Goal: Task Accomplishment & Management: Use online tool/utility

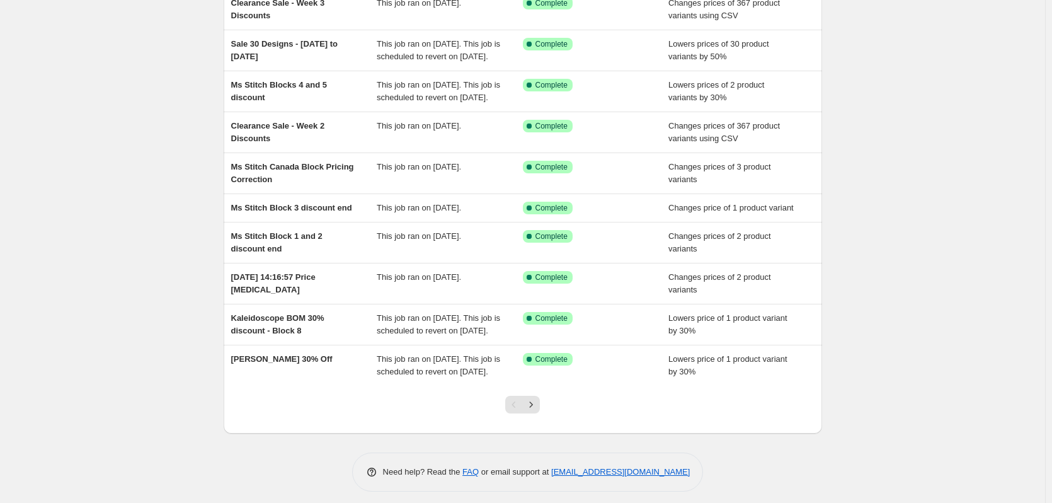
scroll to position [184, 0]
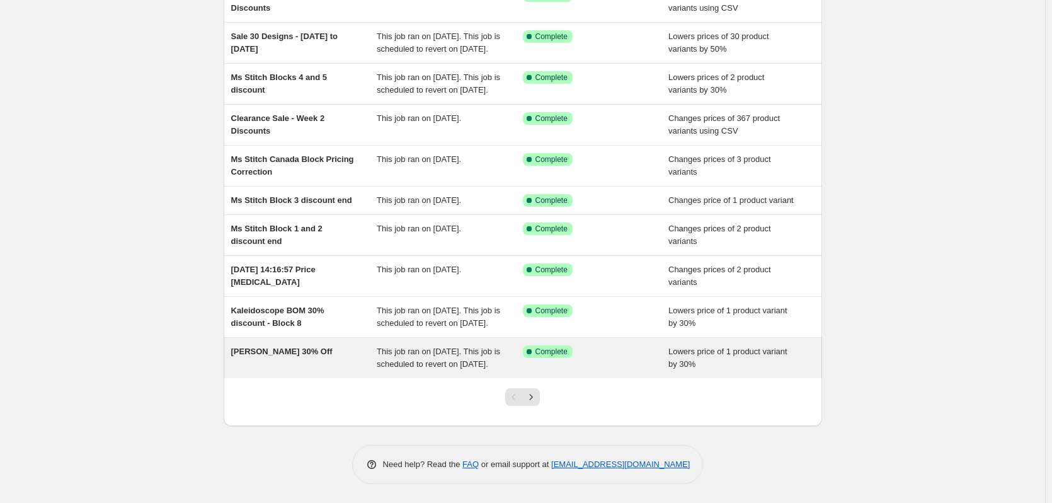
click at [308, 353] on div "August KISS 30% Off" at bounding box center [304, 357] width 146 height 25
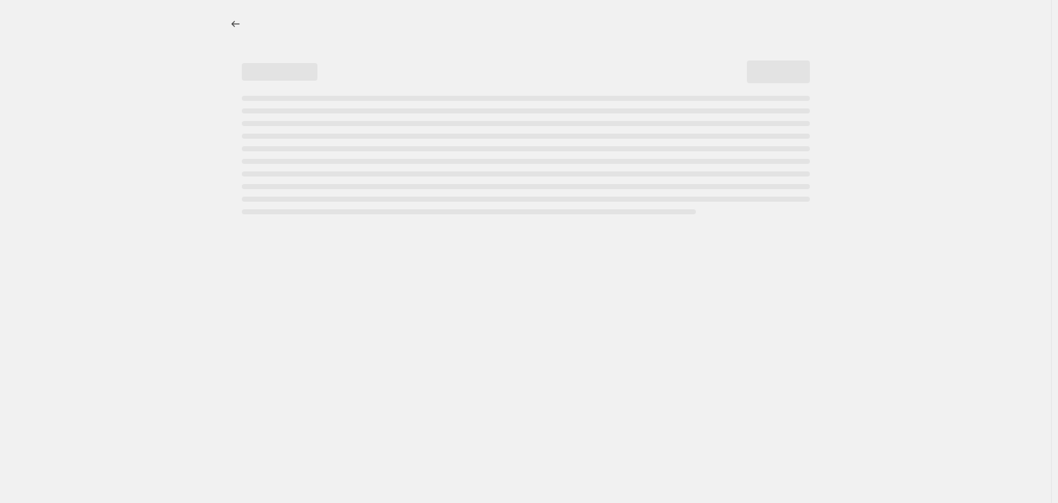
select select "percentage"
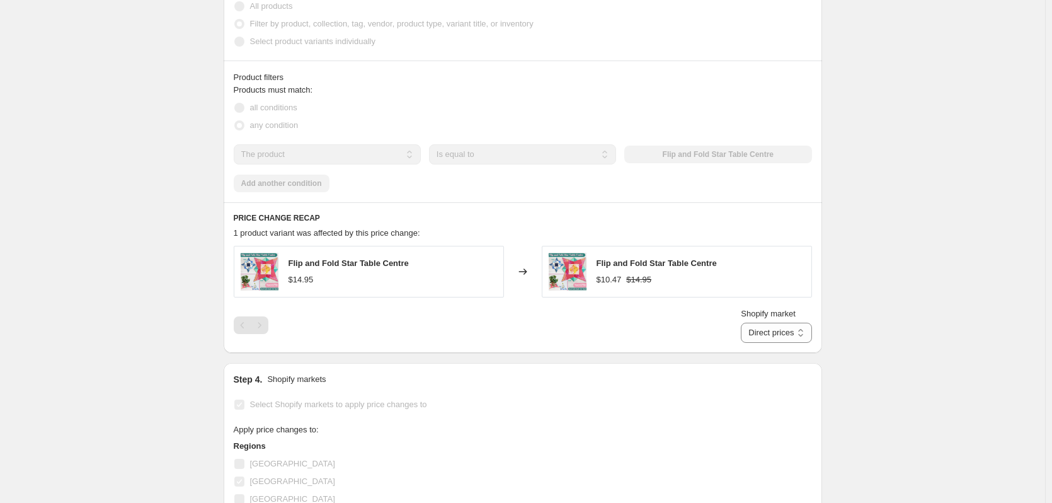
scroll to position [1374, 0]
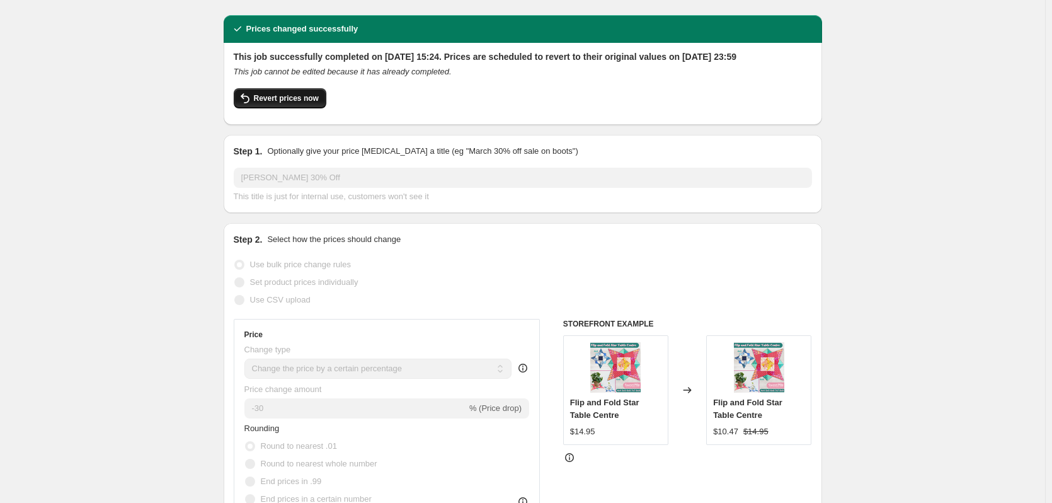
scroll to position [0, 0]
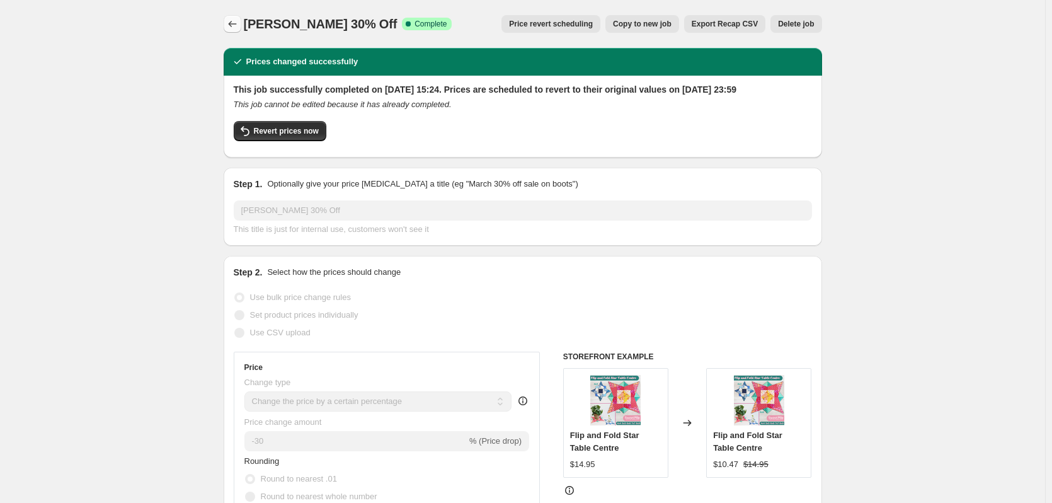
click at [236, 21] on icon "Price change jobs" at bounding box center [232, 24] width 13 height 13
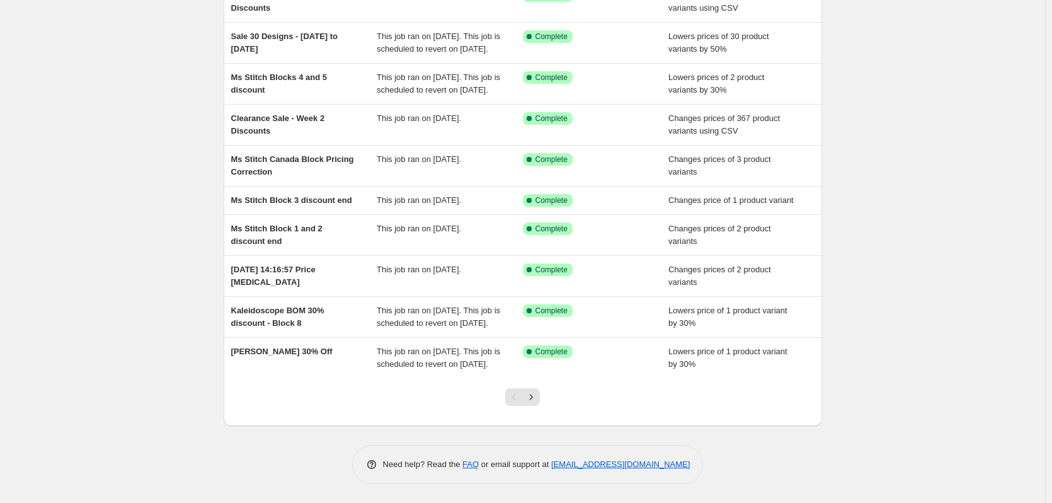
scroll to position [184, 0]
click at [531, 396] on icon "Next" at bounding box center [531, 397] width 13 height 13
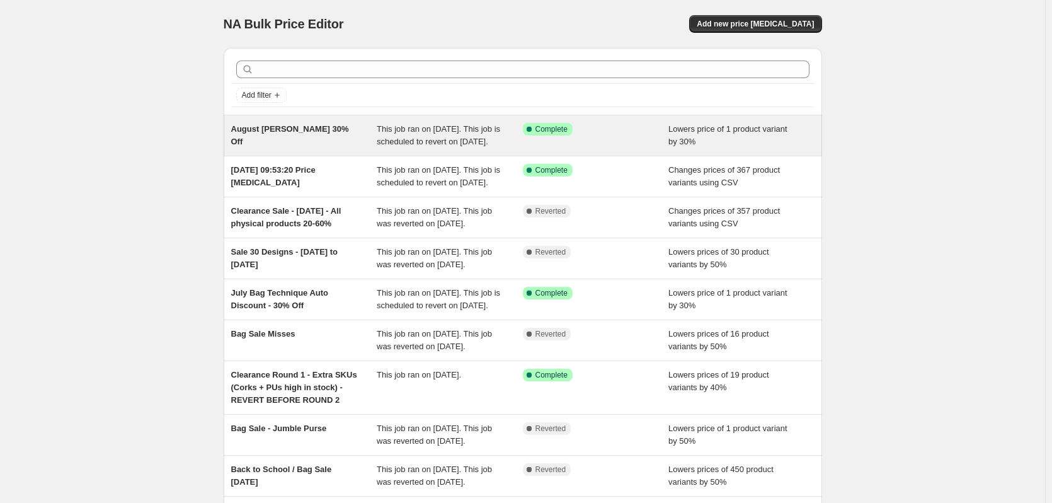
click at [306, 146] on div "August SAL 30% Off" at bounding box center [304, 135] width 146 height 25
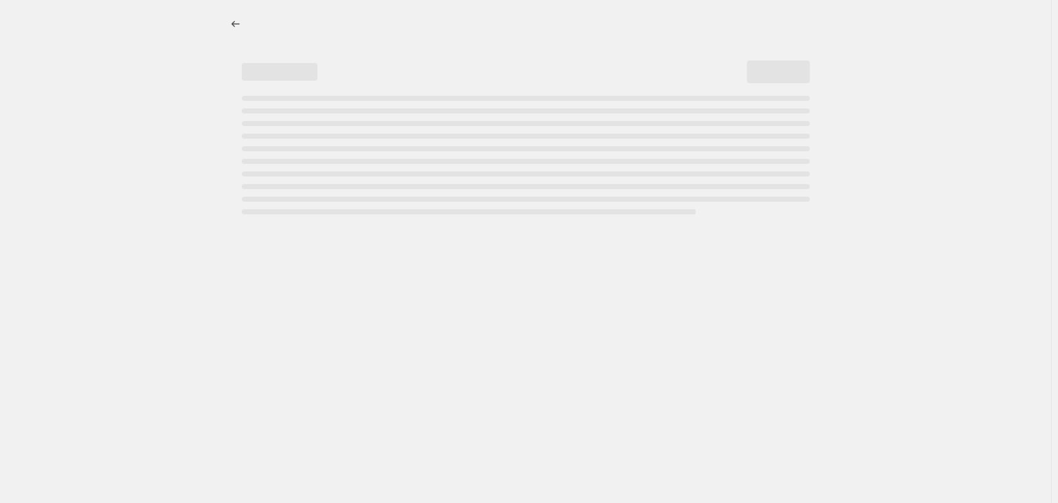
select select "percentage"
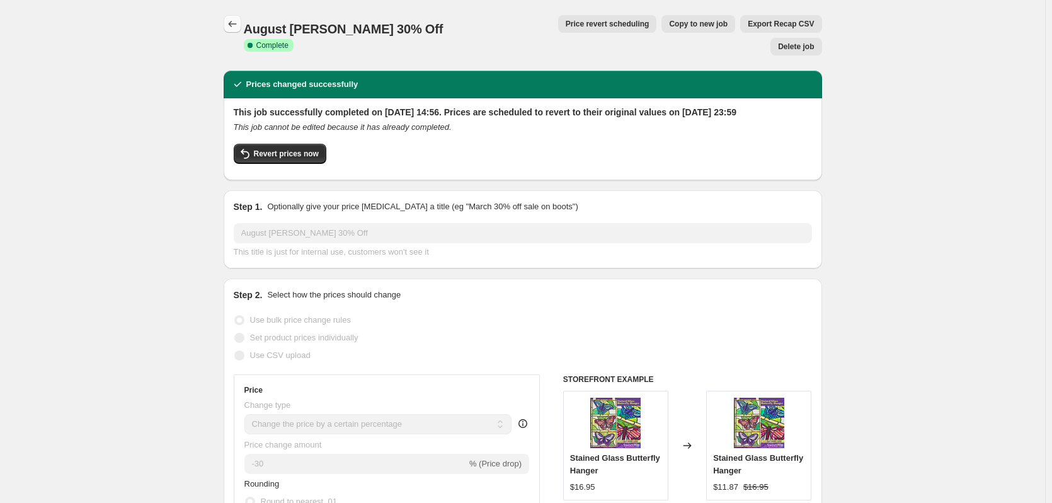
click at [238, 24] on icon "Price change jobs" at bounding box center [232, 24] width 13 height 13
